Goal: Task Accomplishment & Management: Use online tool/utility

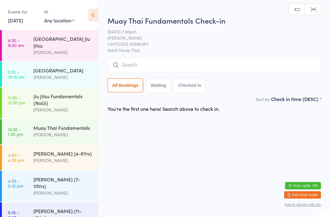
scroll to position [72, 0]
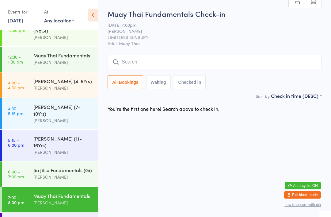
click at [226, 57] on input "search" at bounding box center [215, 62] width 214 height 14
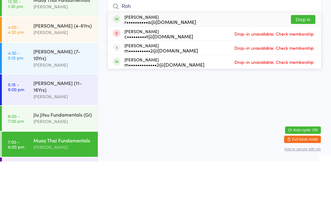
type input "Roh"
click at [306, 71] on button "Drop in" at bounding box center [303, 75] width 25 height 9
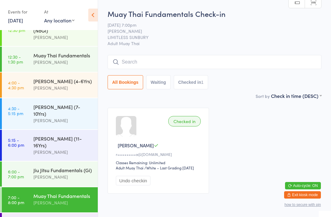
click at [138, 62] on input "search" at bounding box center [215, 62] width 214 height 14
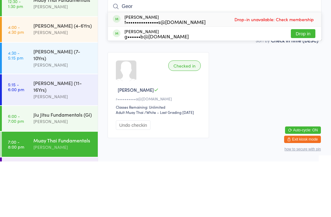
type input "Geor"
click at [300, 85] on button "Drop in" at bounding box center [303, 89] width 25 height 9
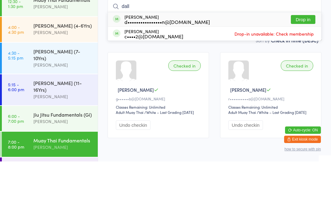
type input "dall"
click at [305, 71] on button "Drop in" at bounding box center [303, 75] width 25 height 9
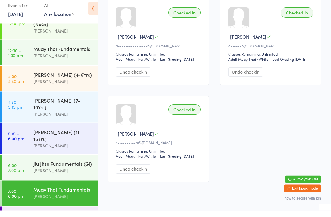
scroll to position [126, 0]
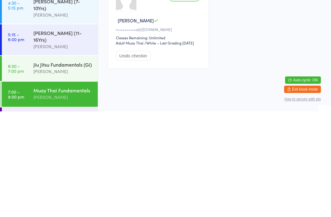
click at [75, 161] on div "Jiu Jitsu Fundamentals (Gi) [PERSON_NAME]" at bounding box center [65, 173] width 64 height 24
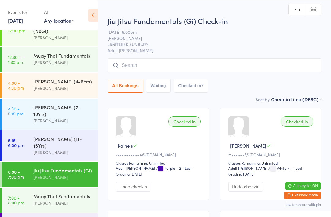
click at [260, 60] on input "search" at bounding box center [215, 65] width 214 height 14
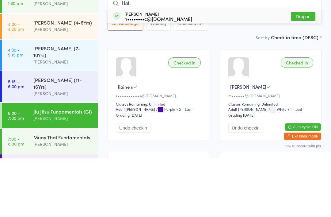
type input "Haf"
click at [306, 71] on button "Drop in" at bounding box center [303, 75] width 25 height 9
